Goal: Information Seeking & Learning: Find specific fact

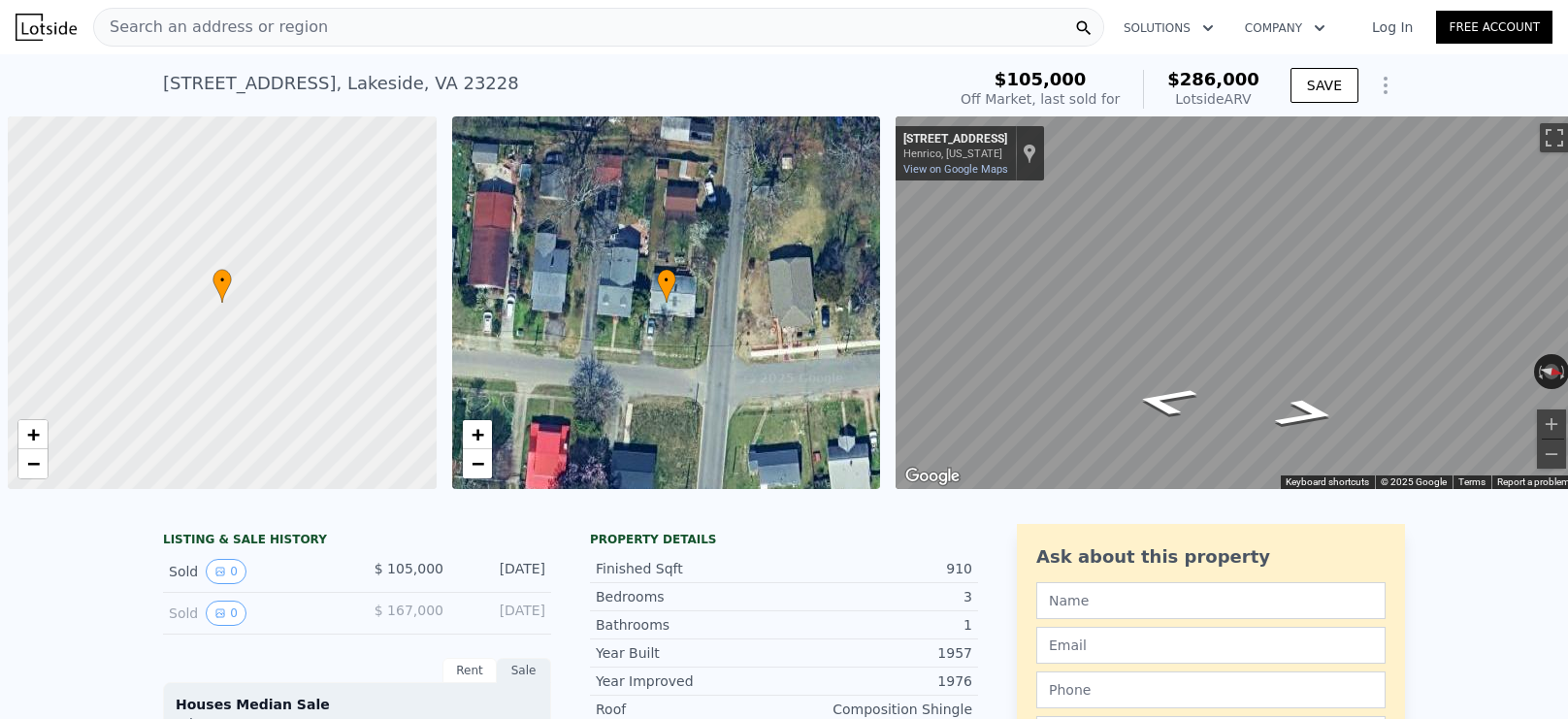
scroll to position [0, 8]
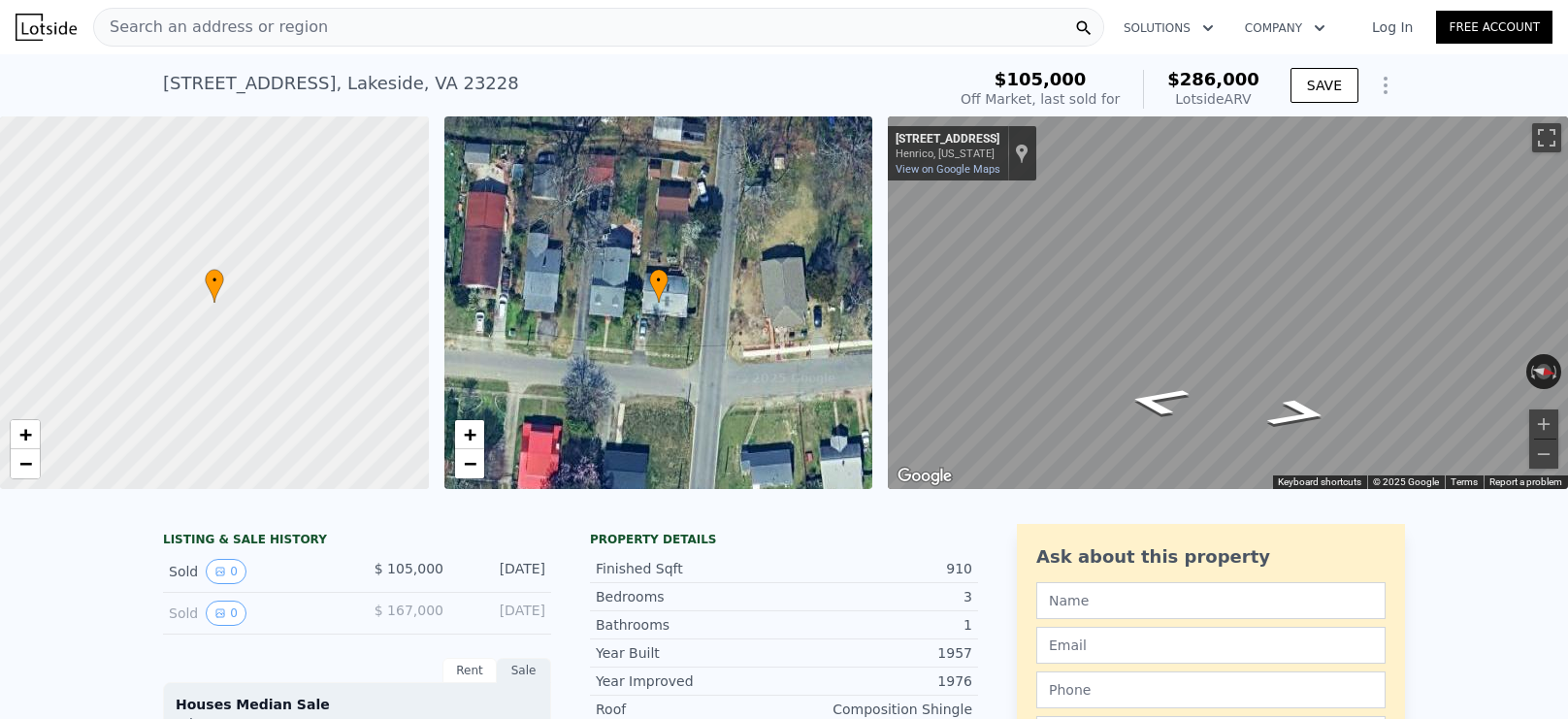
click at [564, 31] on div "Search an address or region" at bounding box center [598, 27] width 1012 height 39
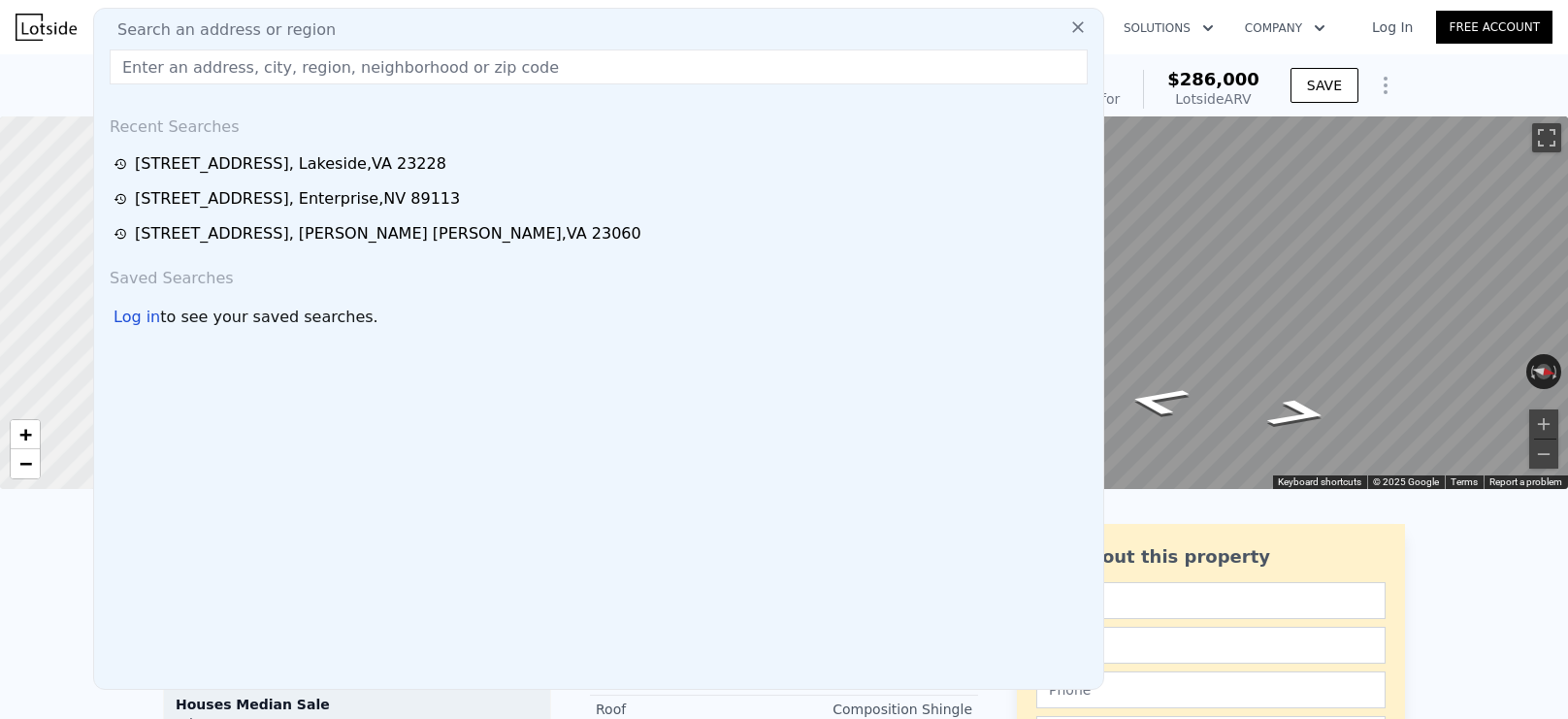
click at [228, 25] on span "Search an address or region" at bounding box center [218, 30] width 234 height 24
click at [225, 25] on span "Search an address or region" at bounding box center [218, 30] width 234 height 24
click at [300, 59] on input "text" at bounding box center [598, 68] width 978 height 35
paste input "[STREET_ADDRESS][PERSON_NAME]"
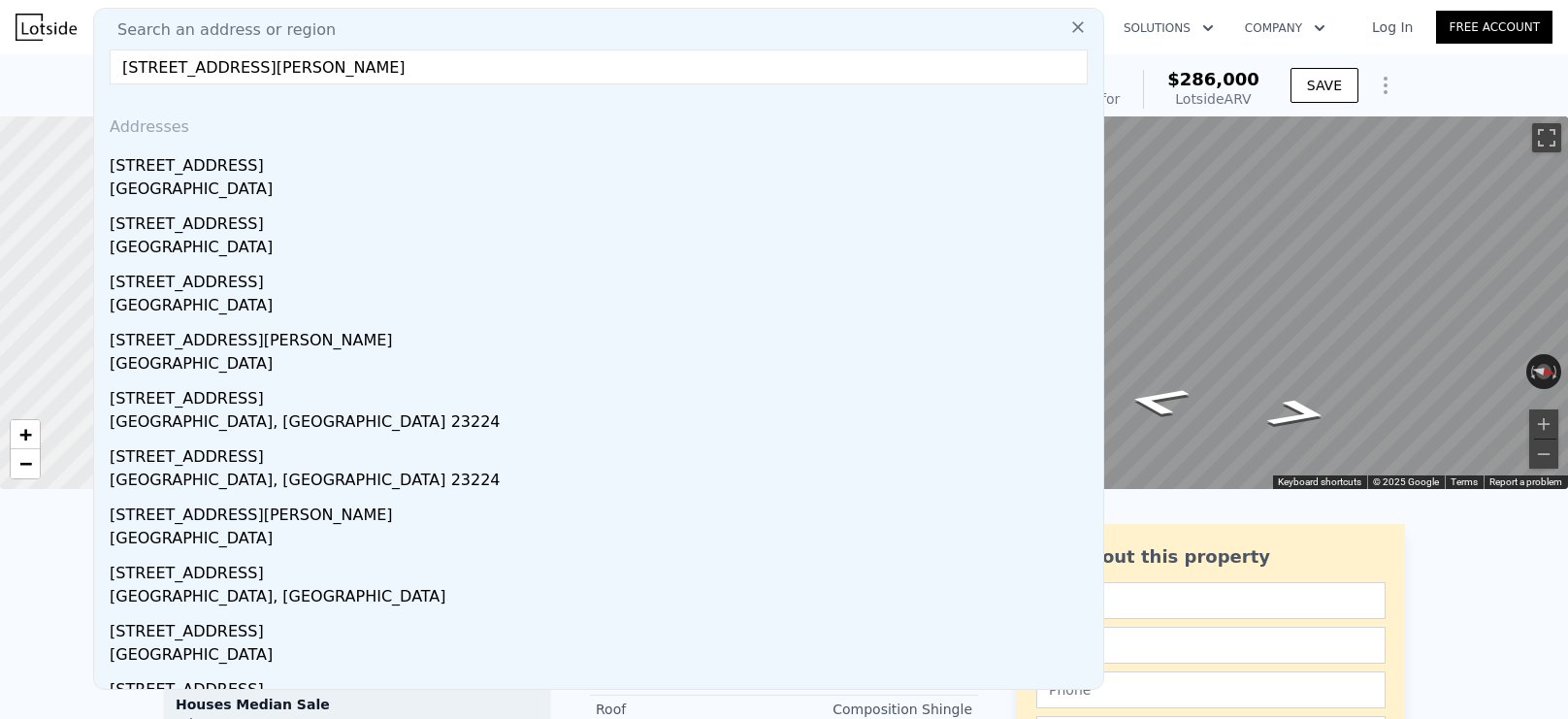
click at [502, 70] on input "[STREET_ADDRESS][PERSON_NAME]" at bounding box center [598, 68] width 978 height 35
click at [232, 70] on input "[STREET_ADDRESS][PERSON_NAME]" at bounding box center [598, 68] width 978 height 35
drag, startPoint x: 429, startPoint y: 66, endPoint x: 0, endPoint y: 35, distance: 430.1
click at [231, 70] on input "[STREET_ADDRESS][PERSON_NAME]" at bounding box center [598, 68] width 978 height 35
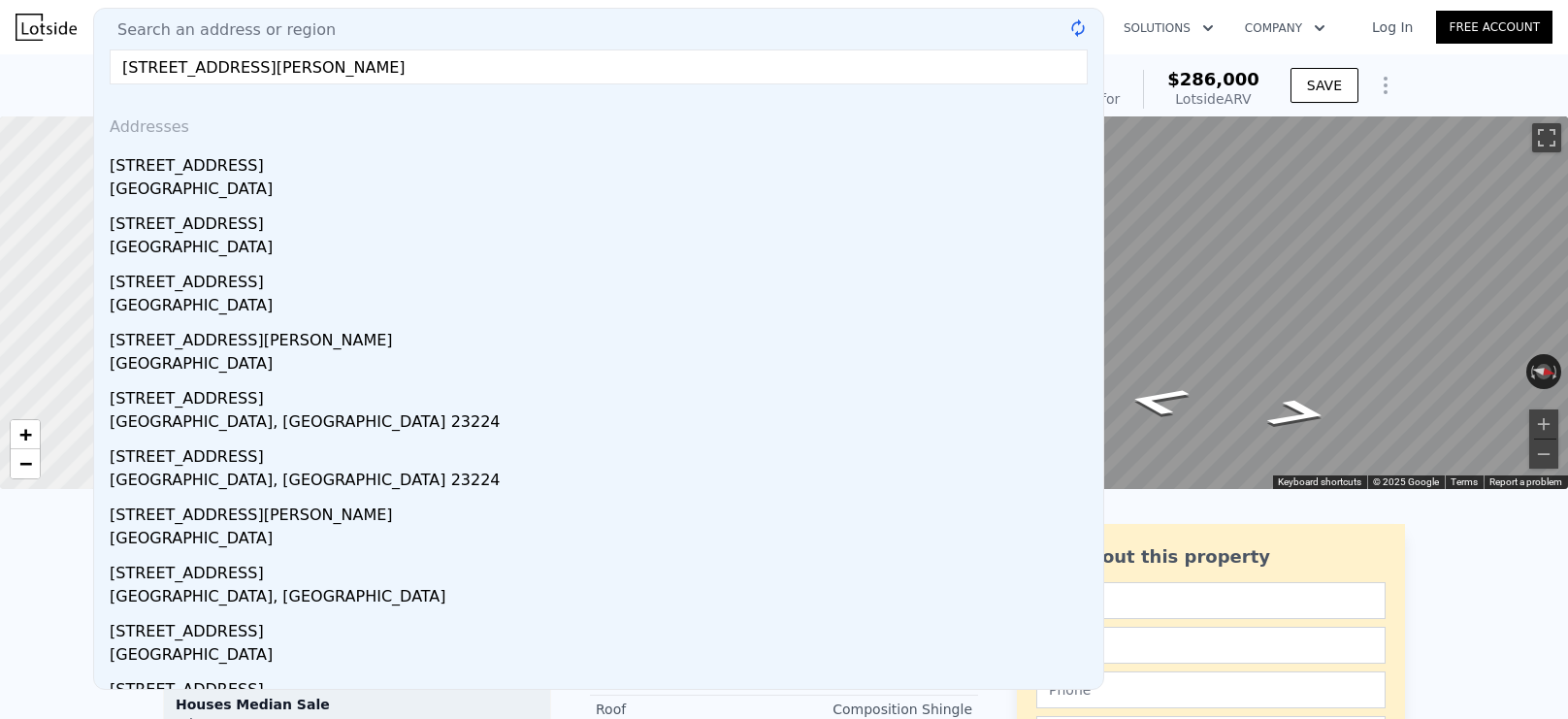
scroll to position [10, 0]
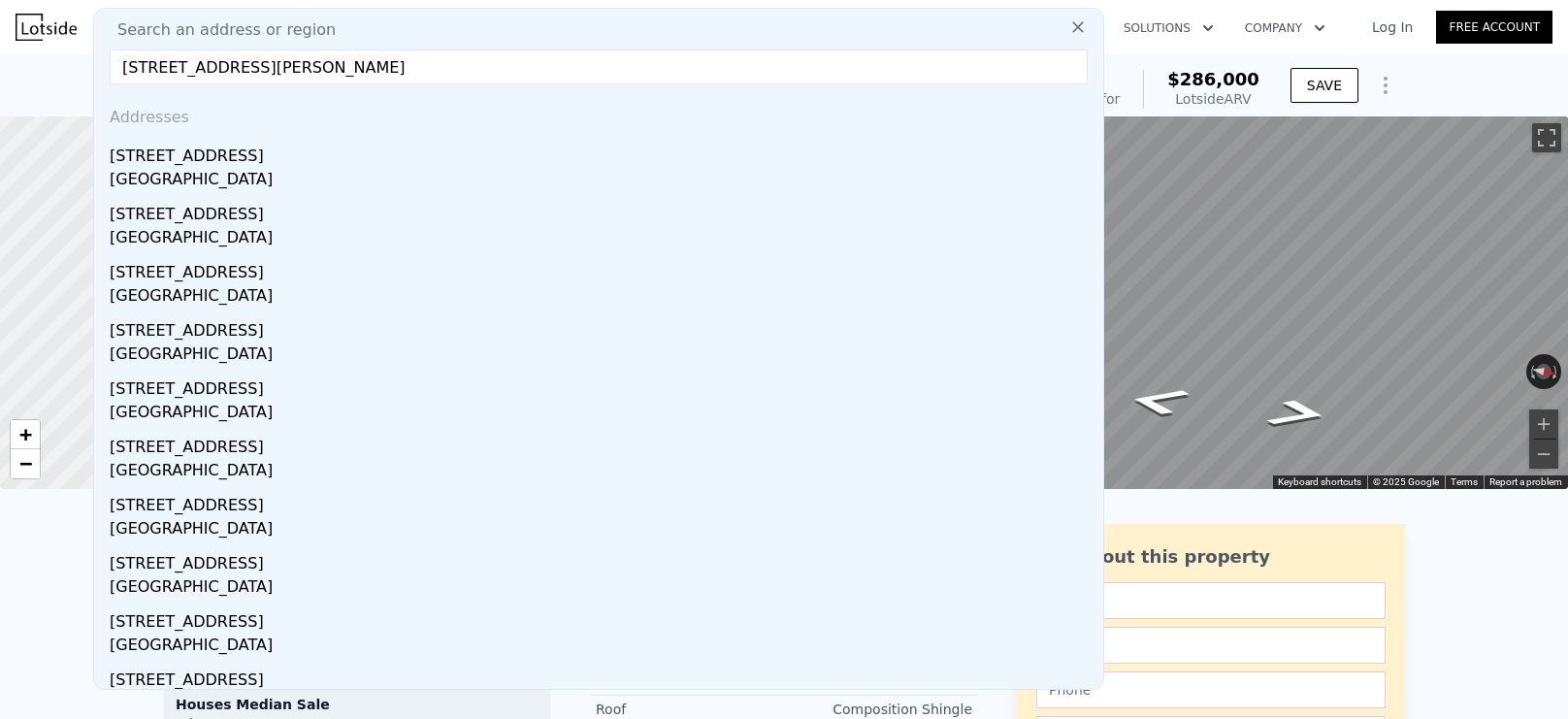
click at [249, 67] on input "[STREET_ADDRESS][PERSON_NAME]" at bounding box center [598, 68] width 978 height 35
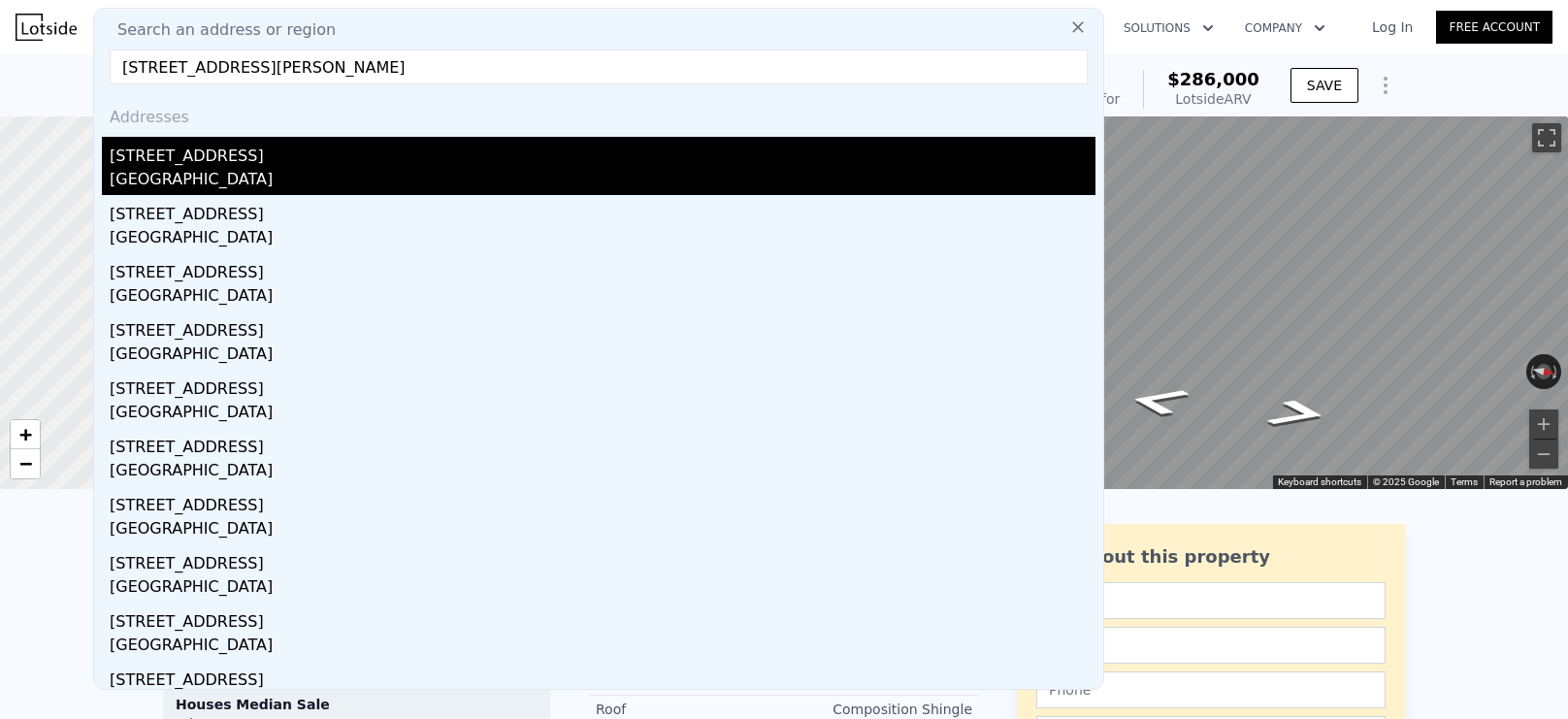
type input "[STREET_ADDRESS][PERSON_NAME]"
click at [489, 174] on div "[GEOGRAPHIC_DATA]" at bounding box center [602, 181] width 986 height 27
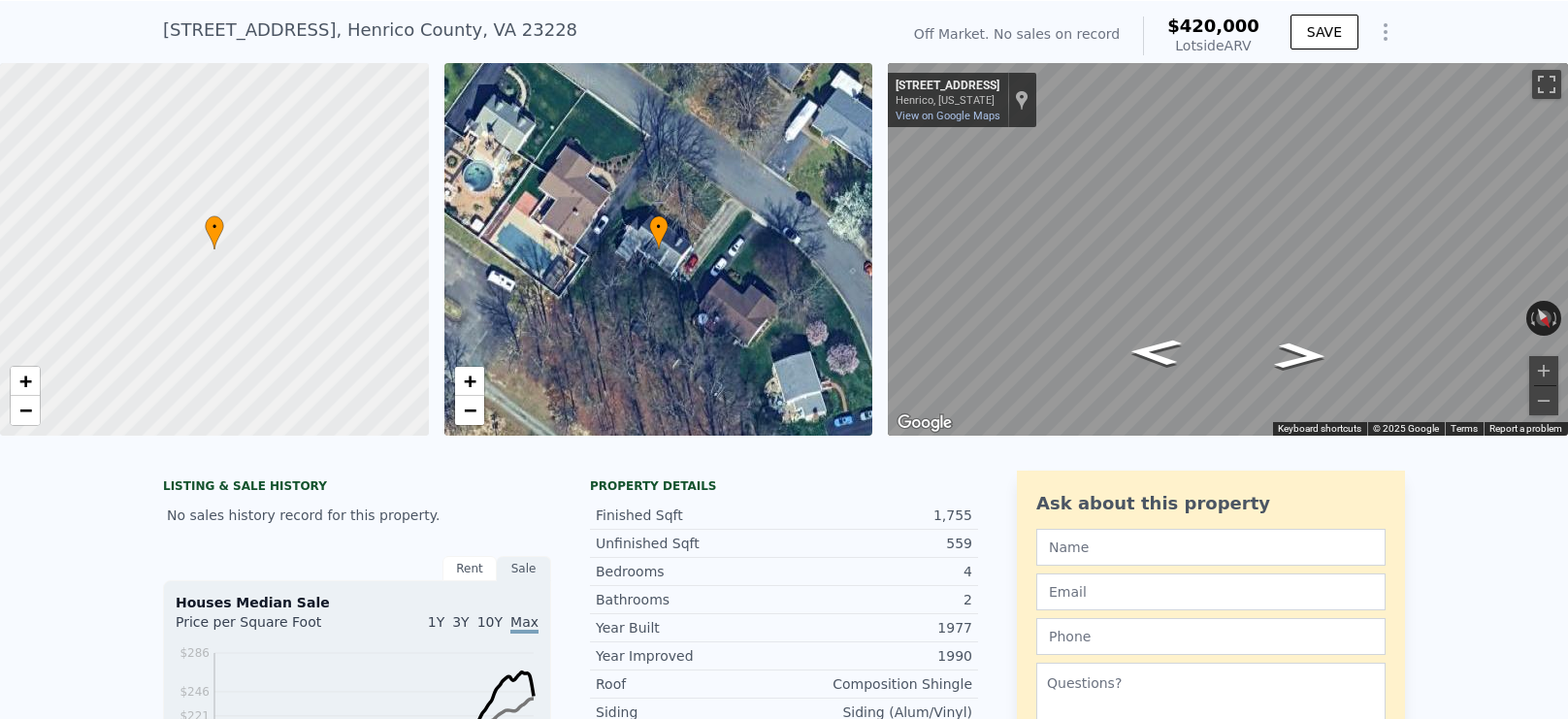
scroll to position [7, 0]
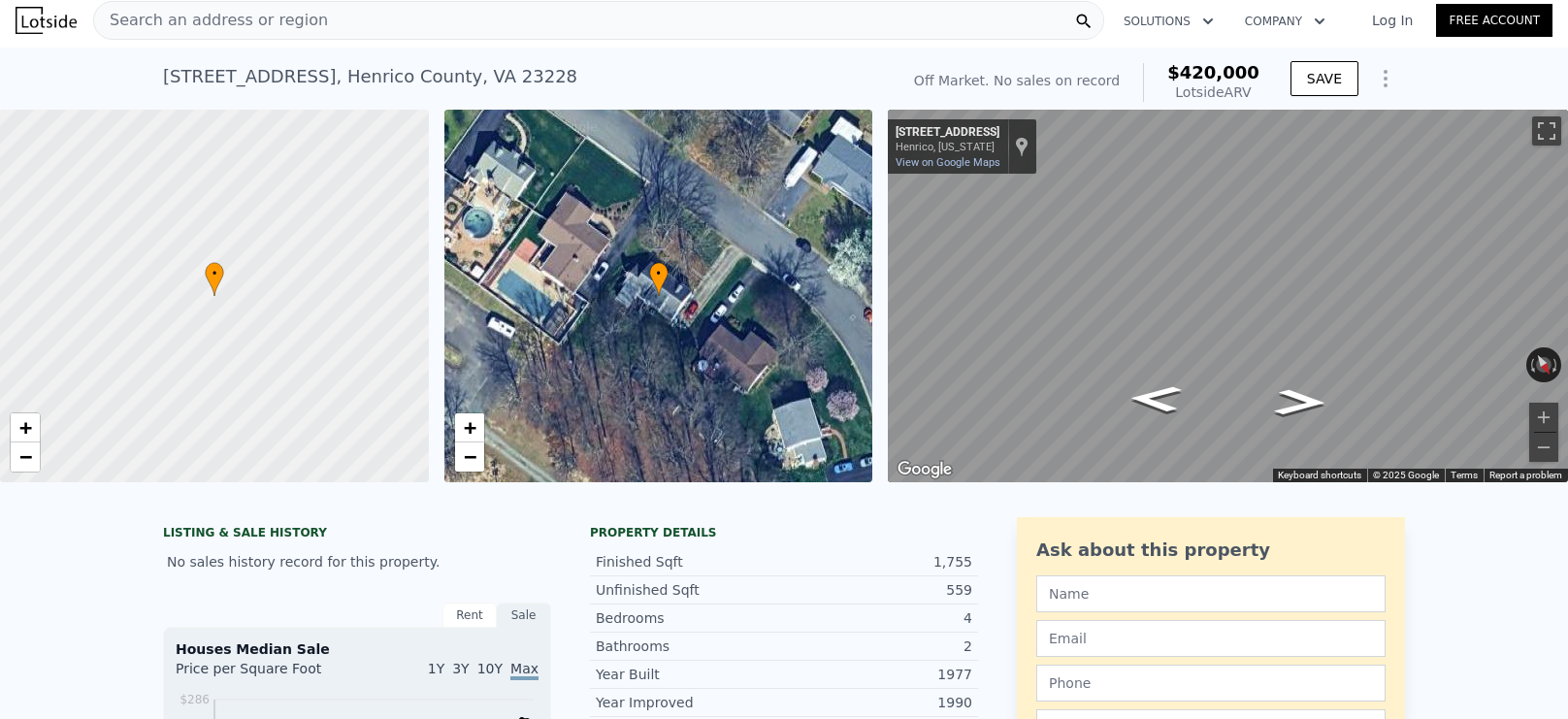
click at [290, 19] on span "Search an address or region" at bounding box center [211, 21] width 234 height 24
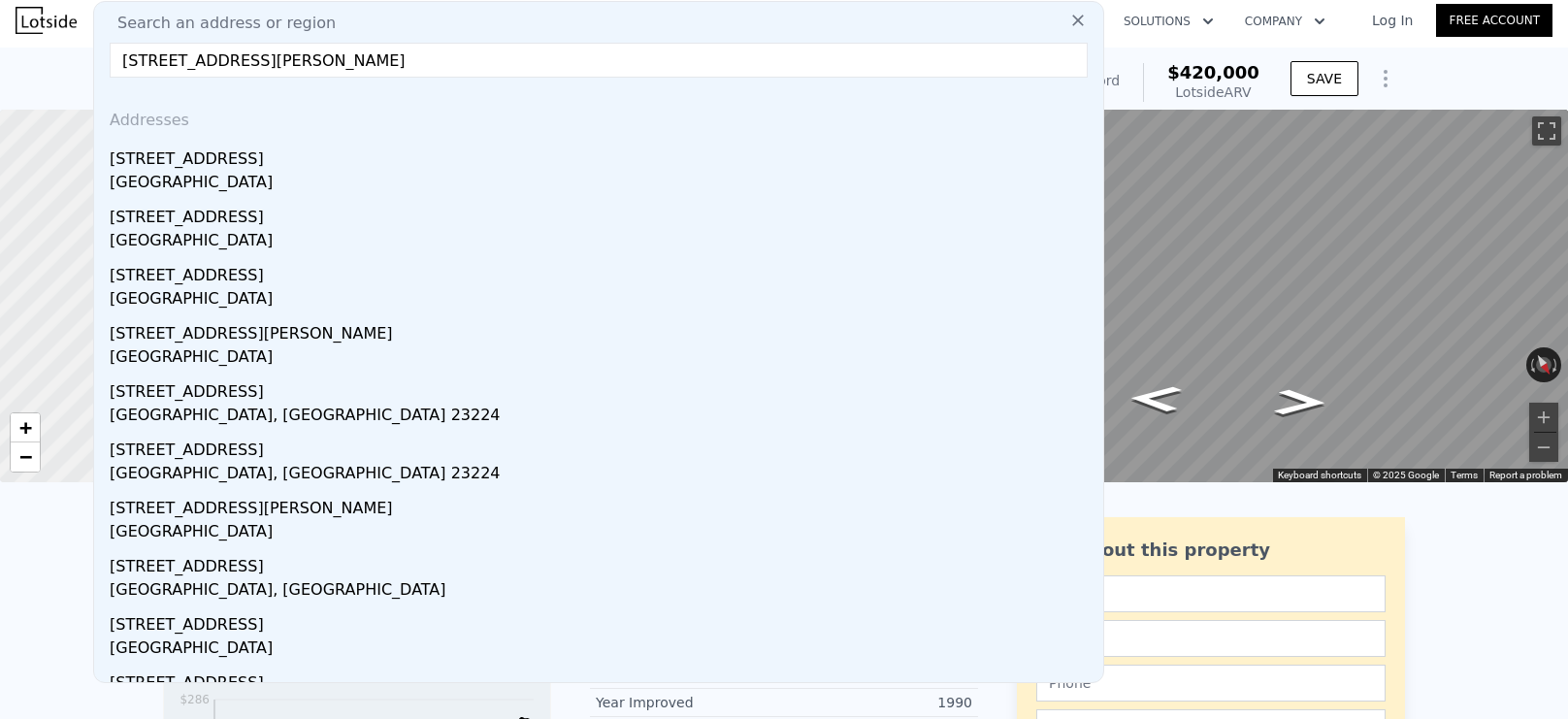
click at [288, 57] on input "[STREET_ADDRESS][PERSON_NAME]" at bounding box center [598, 61] width 978 height 35
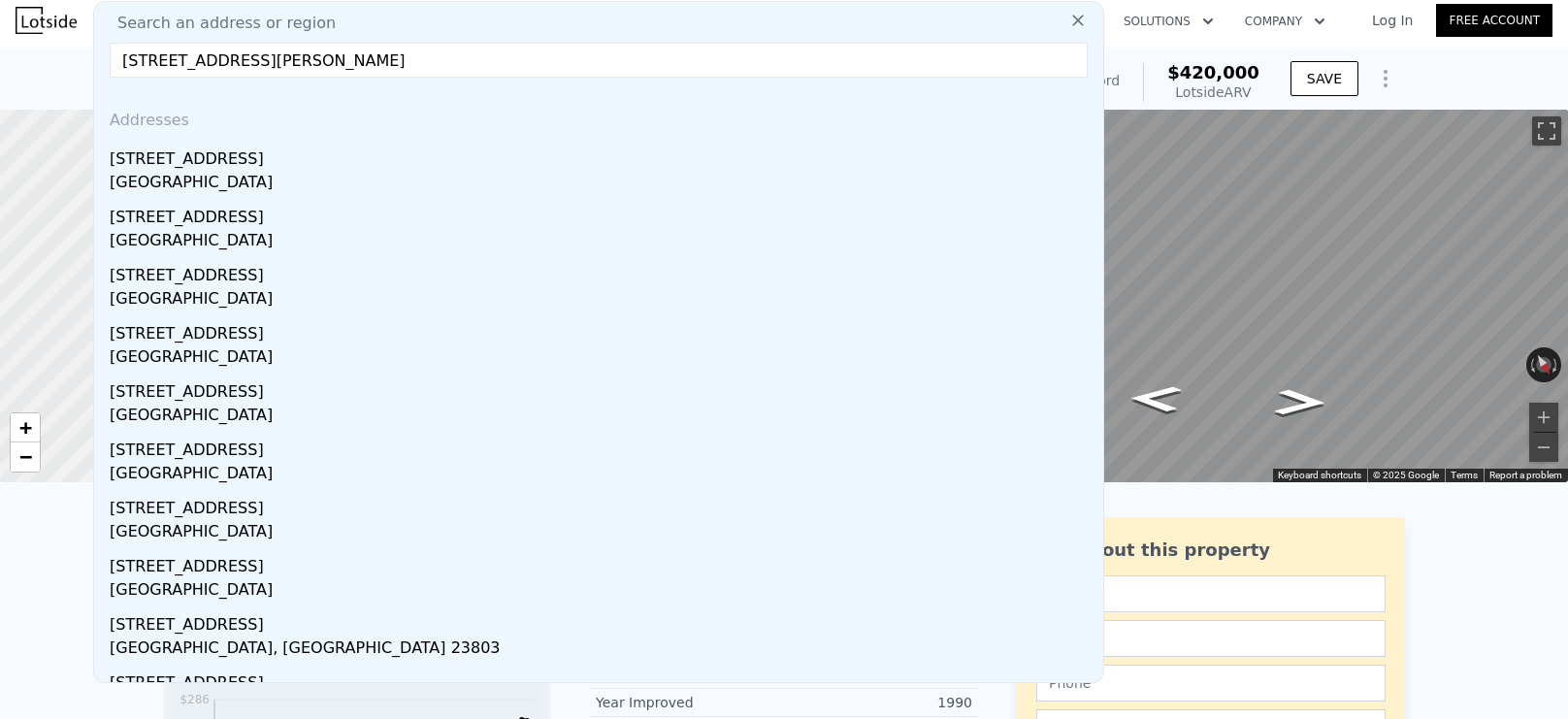
click at [125, 55] on input "[STREET_ADDRESS][PERSON_NAME]" at bounding box center [598, 61] width 978 height 35
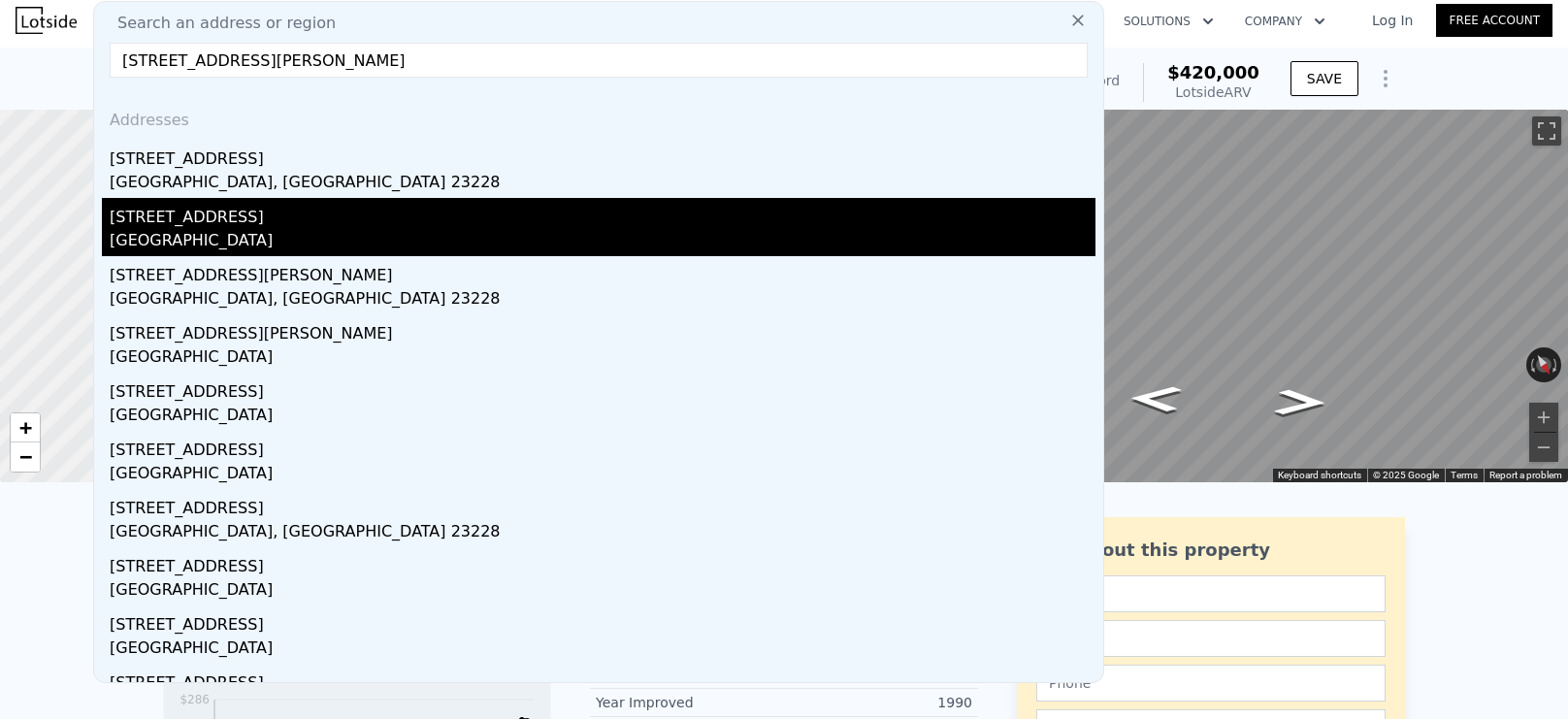
type input "[STREET_ADDRESS][PERSON_NAME]"
click at [340, 231] on div "[GEOGRAPHIC_DATA]" at bounding box center [602, 243] width 986 height 27
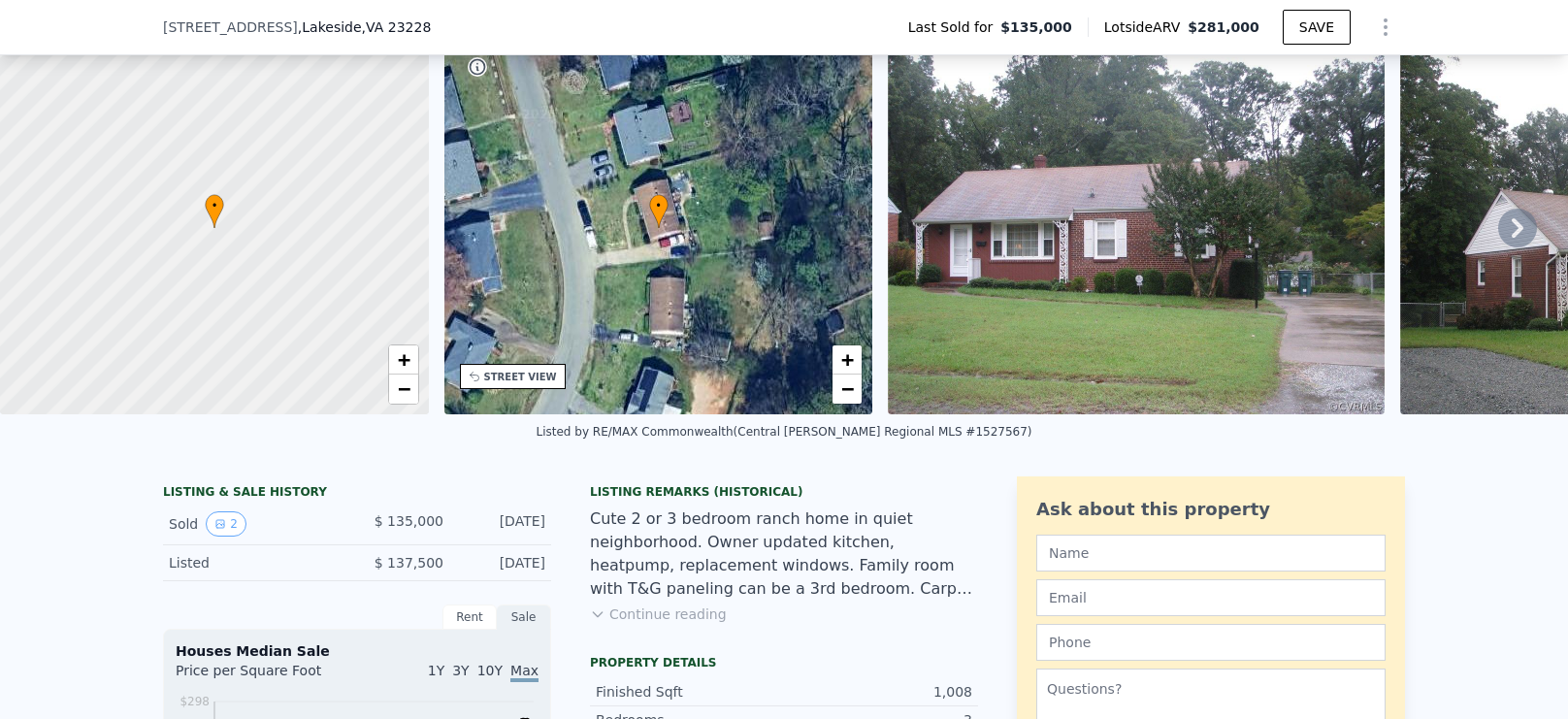
scroll to position [81, 0]
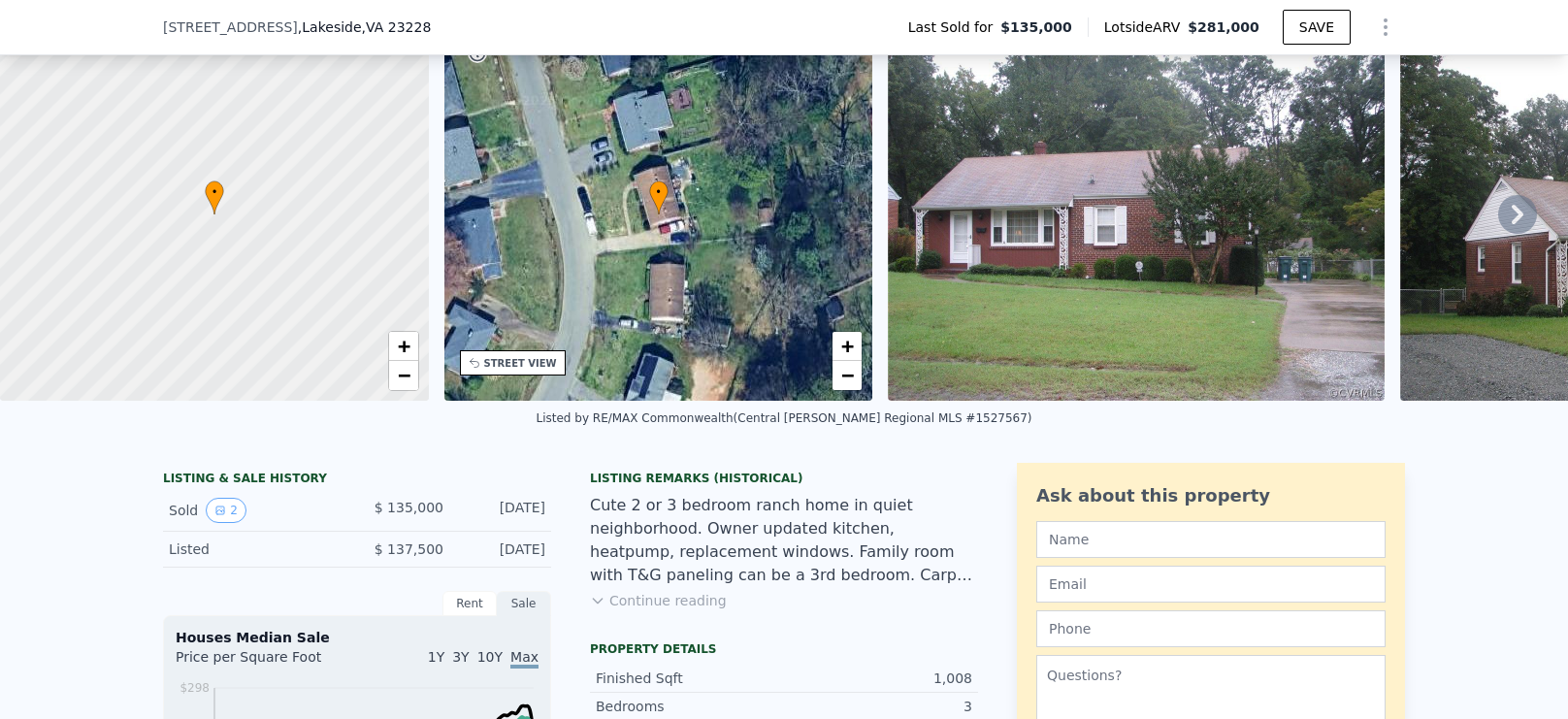
click at [1512, 206] on icon at bounding box center [1518, 215] width 39 height 39
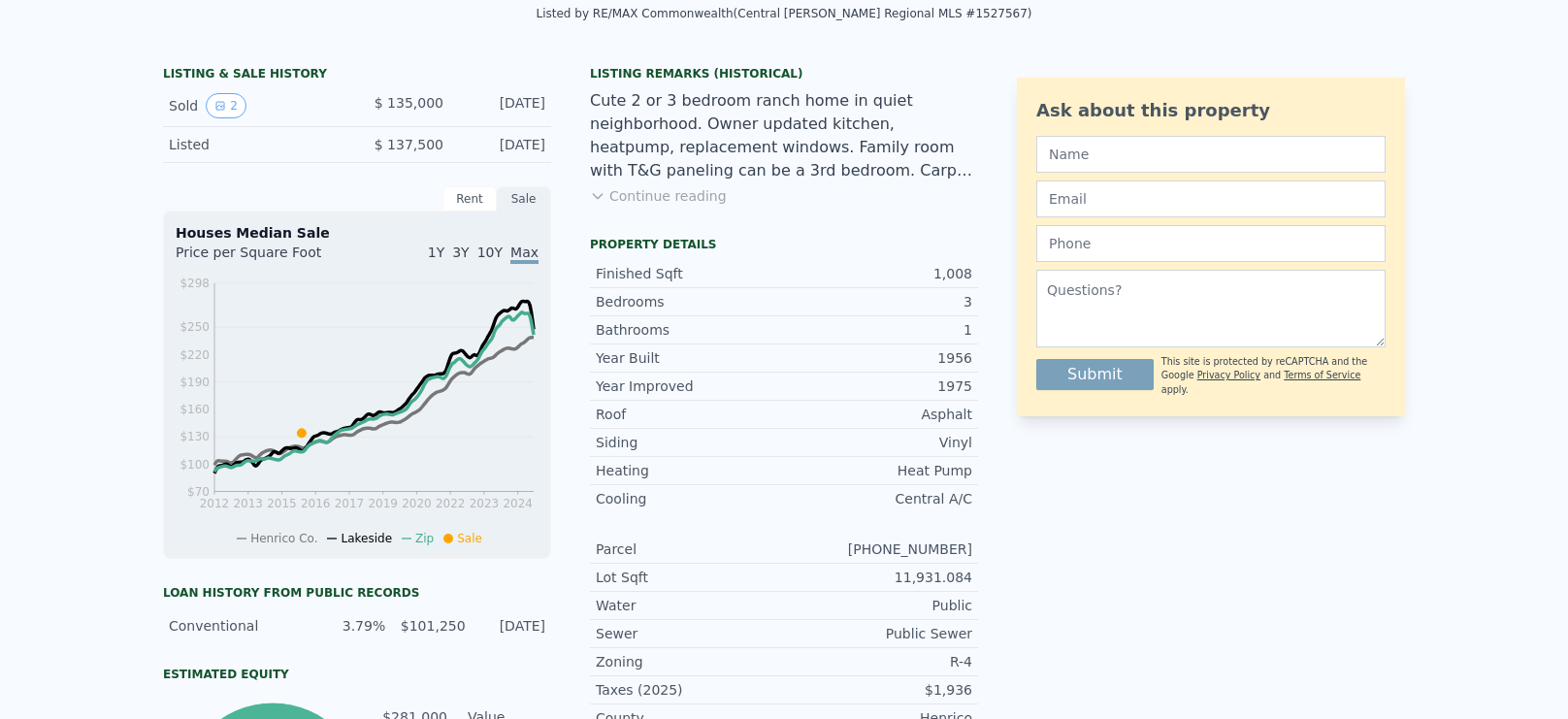
scroll to position [0, 0]
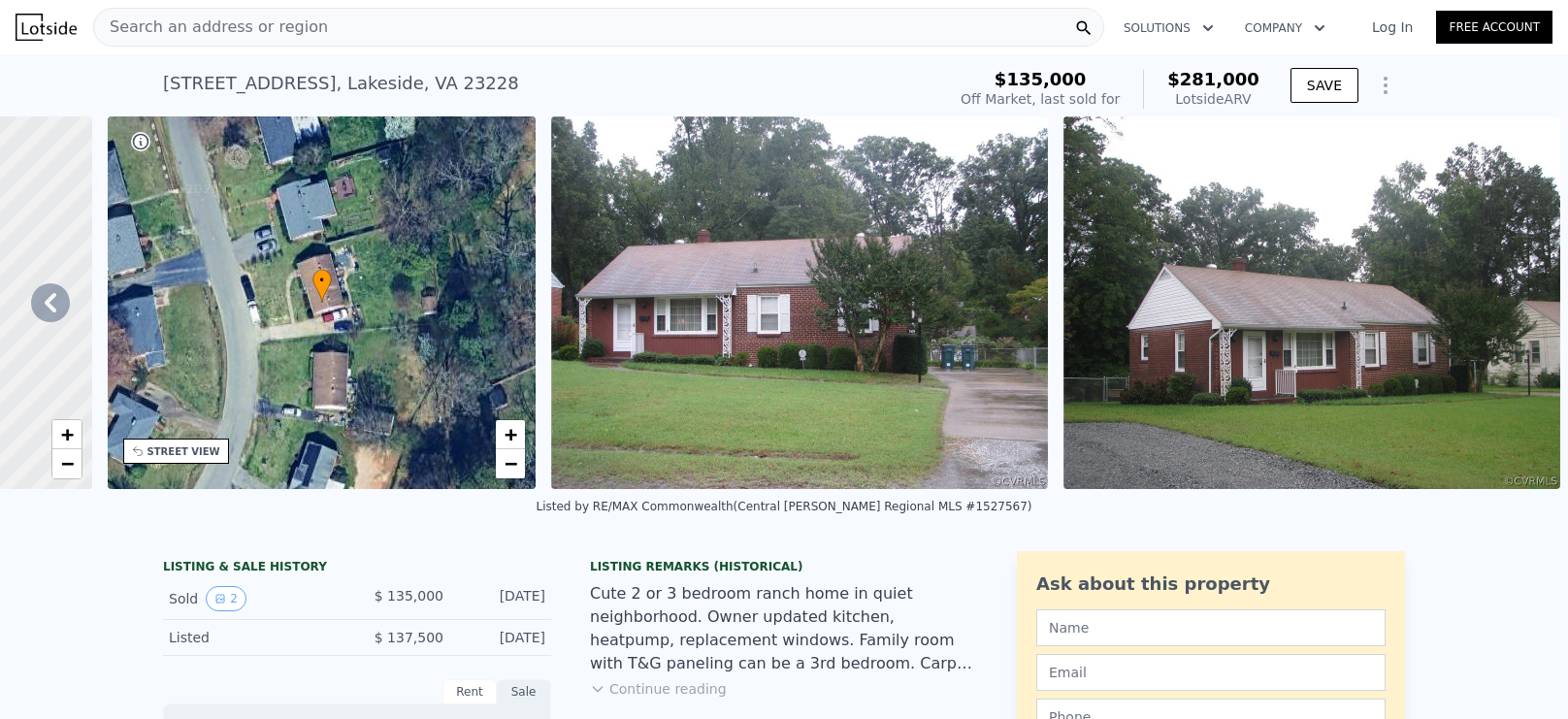
click at [370, 285] on div "• + −" at bounding box center [322, 303] width 429 height 373
click at [411, 83] on div "[STREET_ADDRESS]" at bounding box center [341, 83] width 356 height 27
click at [411, 82] on div "[STREET_ADDRESS]" at bounding box center [341, 83] width 356 height 27
click at [411, 81] on div "[STREET_ADDRESS]" at bounding box center [341, 83] width 356 height 27
copy div "[STREET_ADDRESS] Sold [DATE] for $135k (~ARV $281k )"
